Goal: Check status

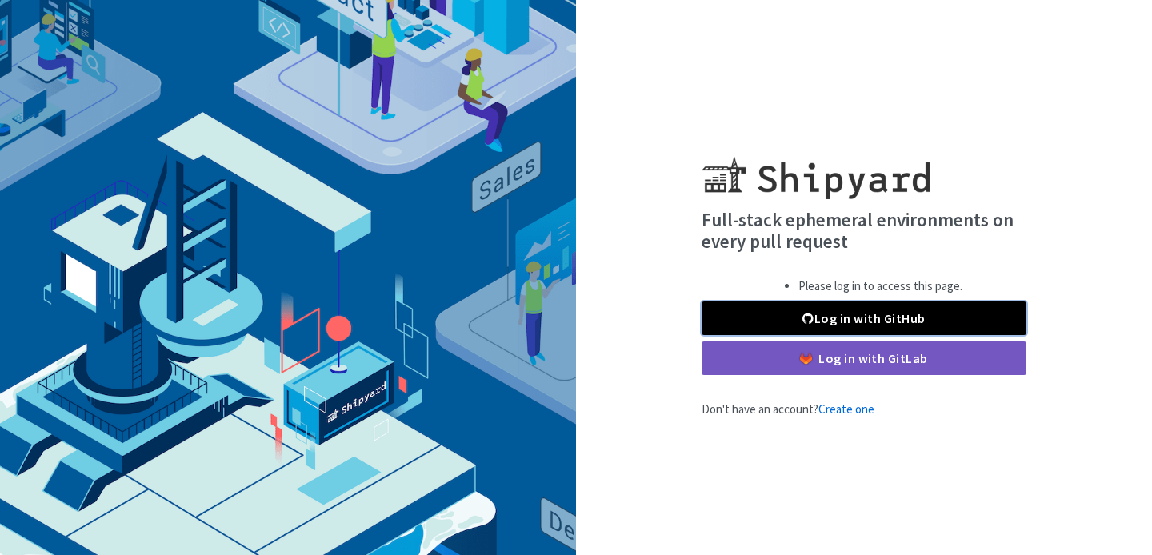
click at [873, 322] on link "Log in with GitHub" at bounding box center [864, 319] width 325 height 34
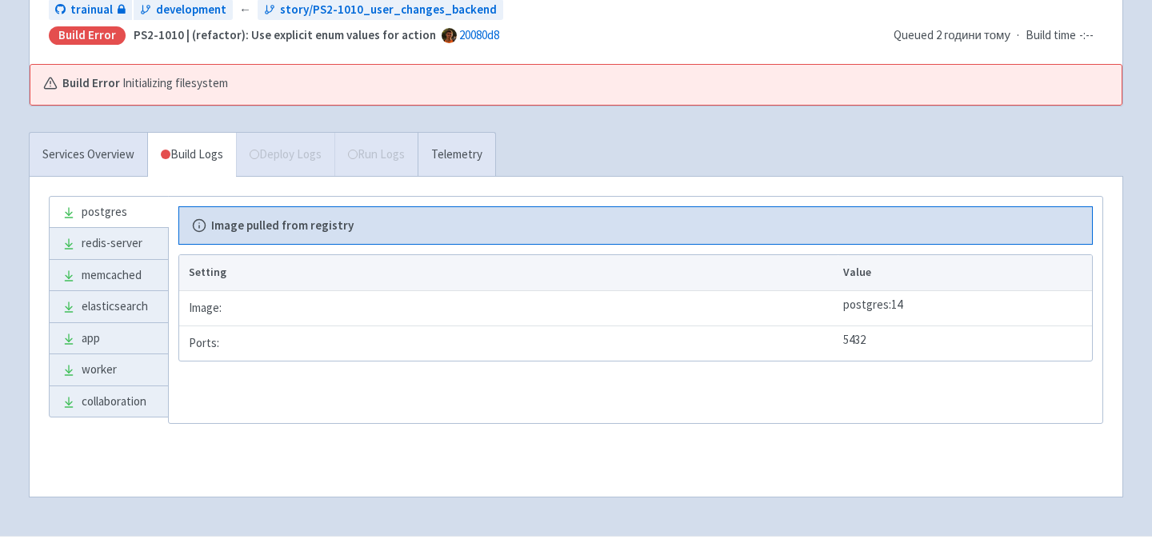
scroll to position [244, 0]
